Goal: Navigation & Orientation: Find specific page/section

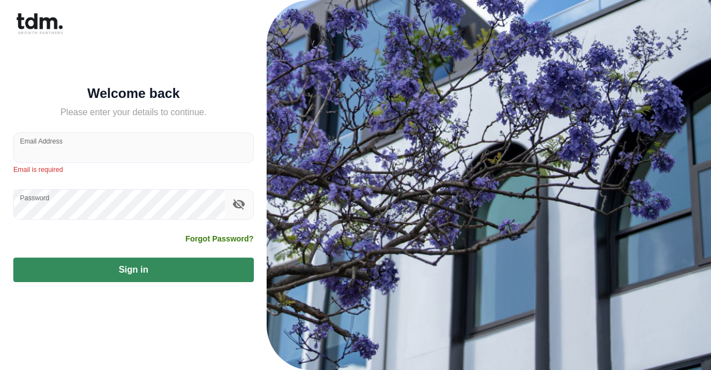
click at [395, 271] on div at bounding box center [489, 185] width 445 height 370
click at [127, 159] on input "Email Address" at bounding box center [134, 147] width 240 height 29
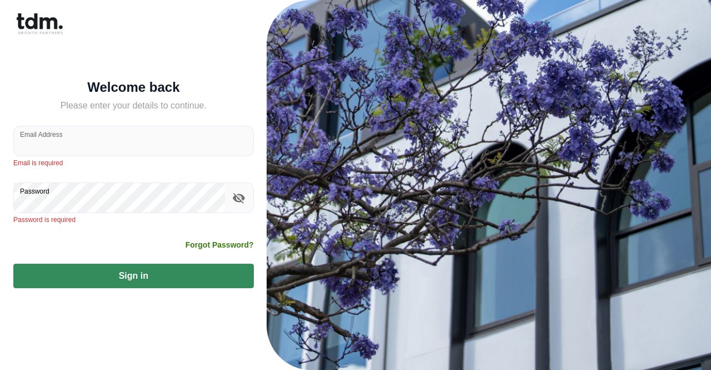
type input "**********"
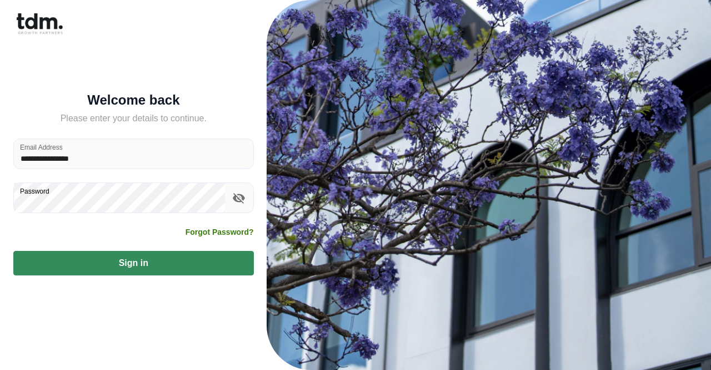
click at [131, 264] on button "Sign in" at bounding box center [133, 263] width 241 height 24
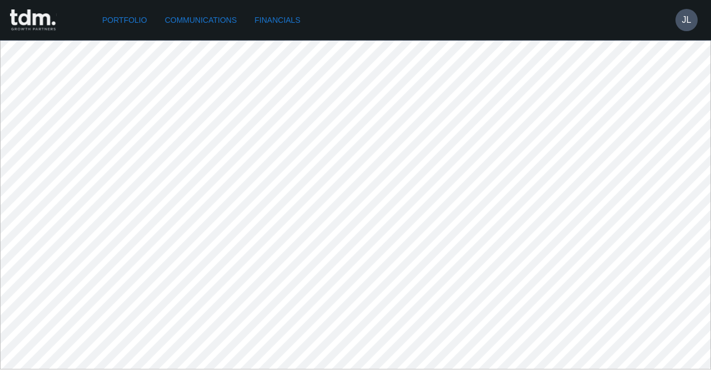
click at [212, 25] on link "Communications" at bounding box center [201, 20] width 81 height 21
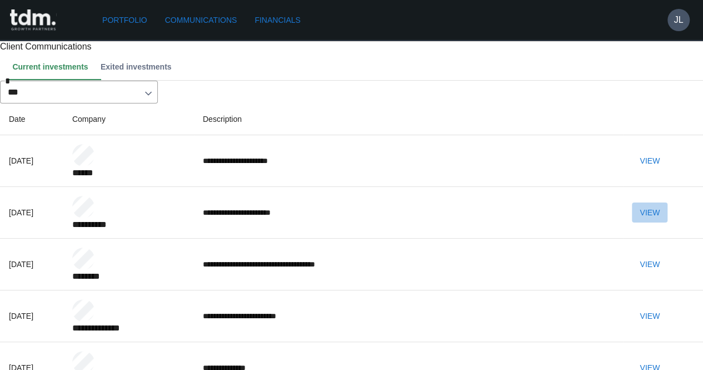
click at [668, 223] on button "View" at bounding box center [650, 212] width 36 height 21
